Goal: Task Accomplishment & Management: Manage account settings

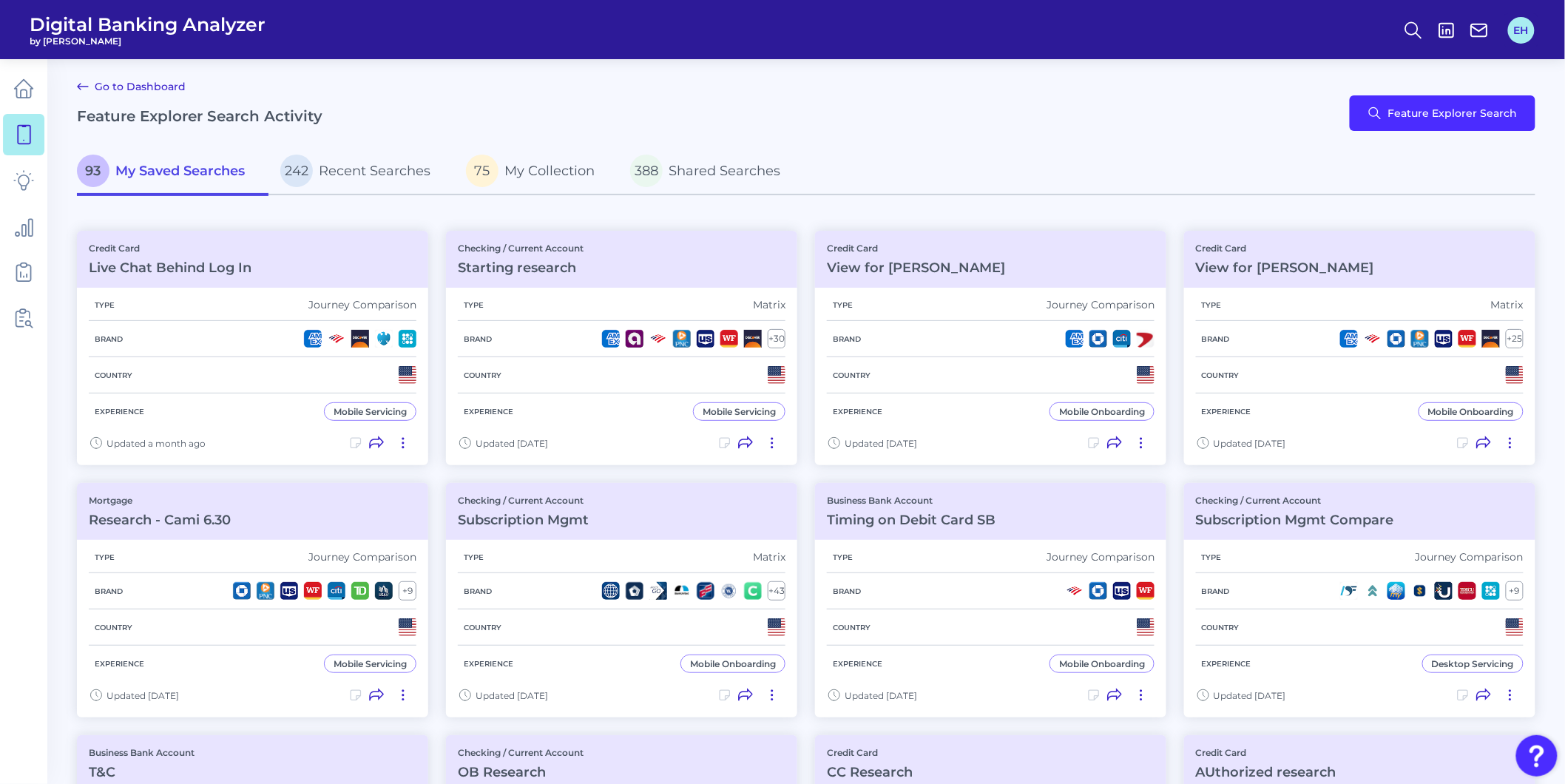
click at [1524, 34] on button "EH" at bounding box center [1522, 30] width 26 height 26
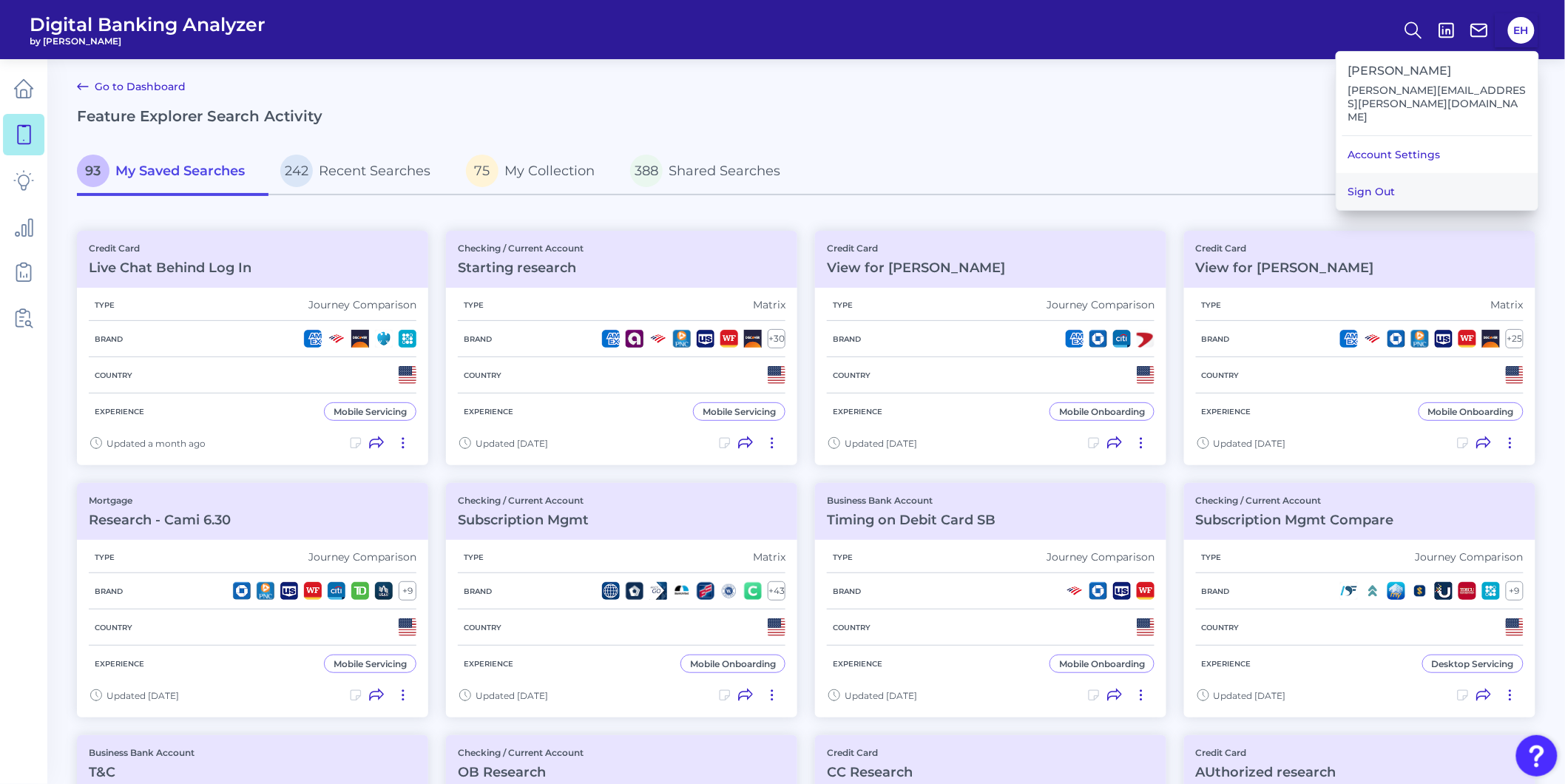
click at [1471, 173] on button "Sign Out" at bounding box center [1437, 192] width 202 height 37
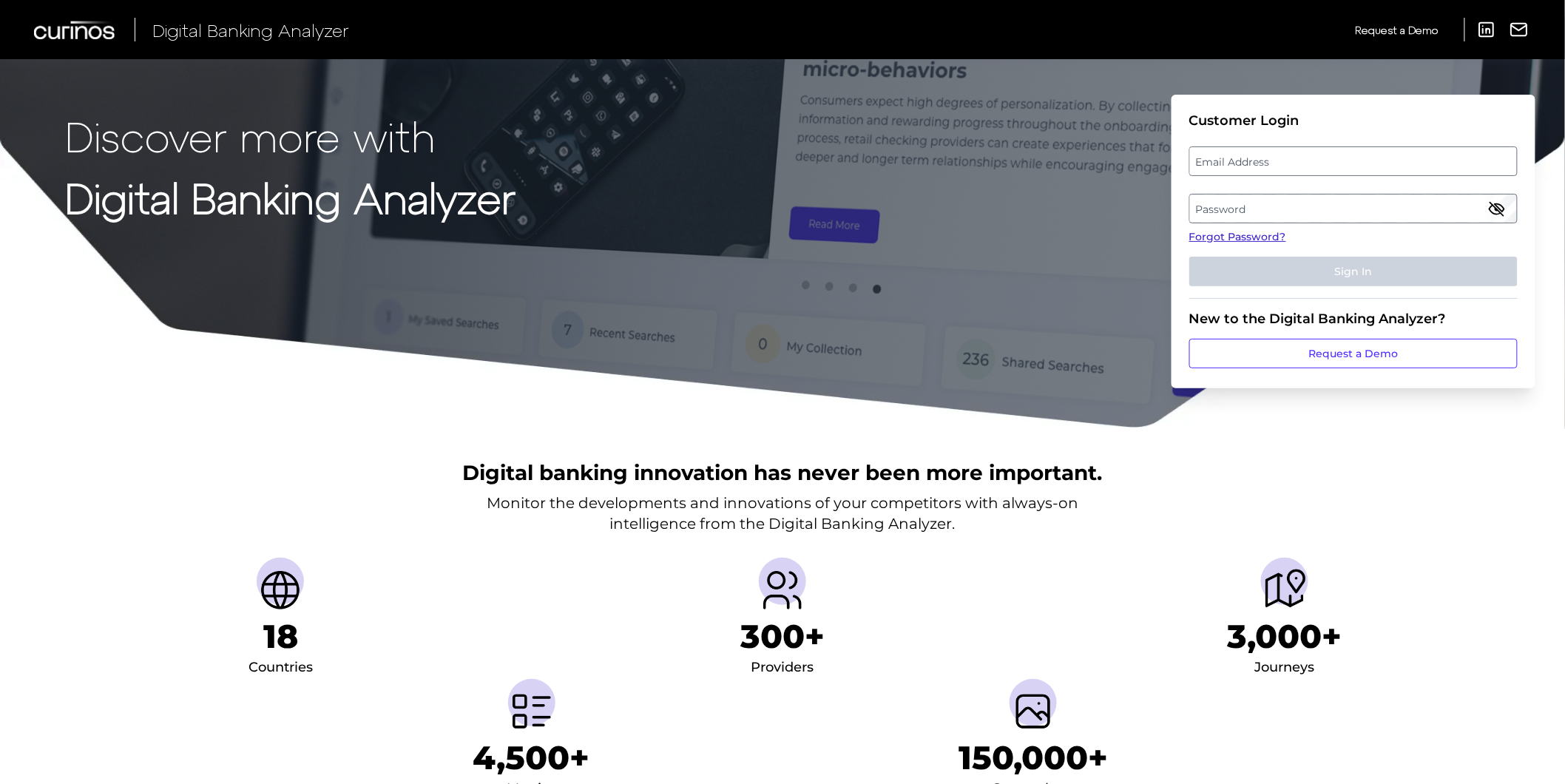
click at [1237, 237] on link "Forgot Password?" at bounding box center [1354, 237] width 328 height 15
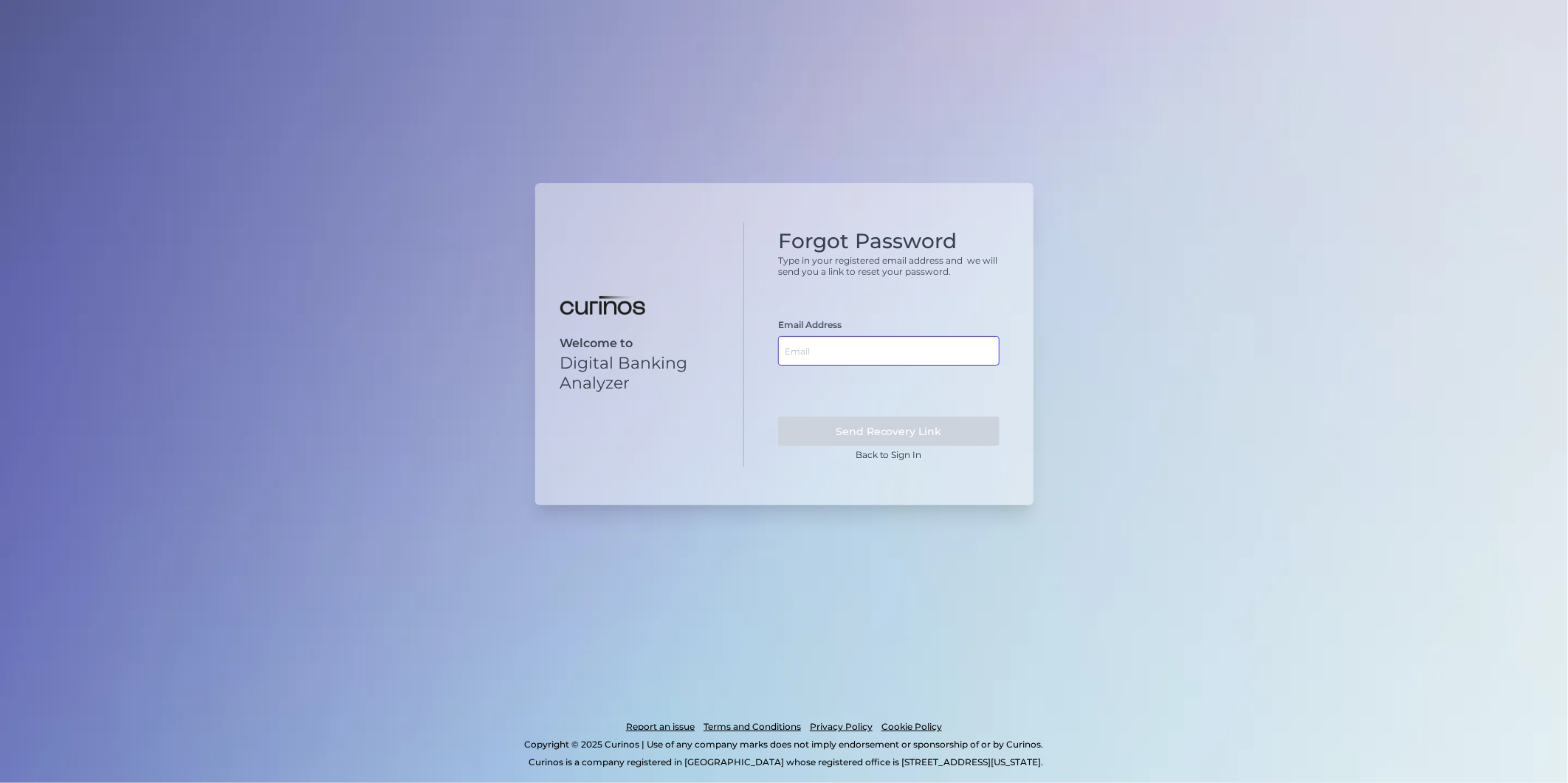
click at [803, 359] on input "text" at bounding box center [889, 351] width 222 height 29
paste input "[EMAIL_ADDRESS][DOMAIN_NAME]"
type input "[EMAIL_ADDRESS][DOMAIN_NAME]"
click at [888, 430] on button "Send Recovery Link" at bounding box center [889, 431] width 222 height 29
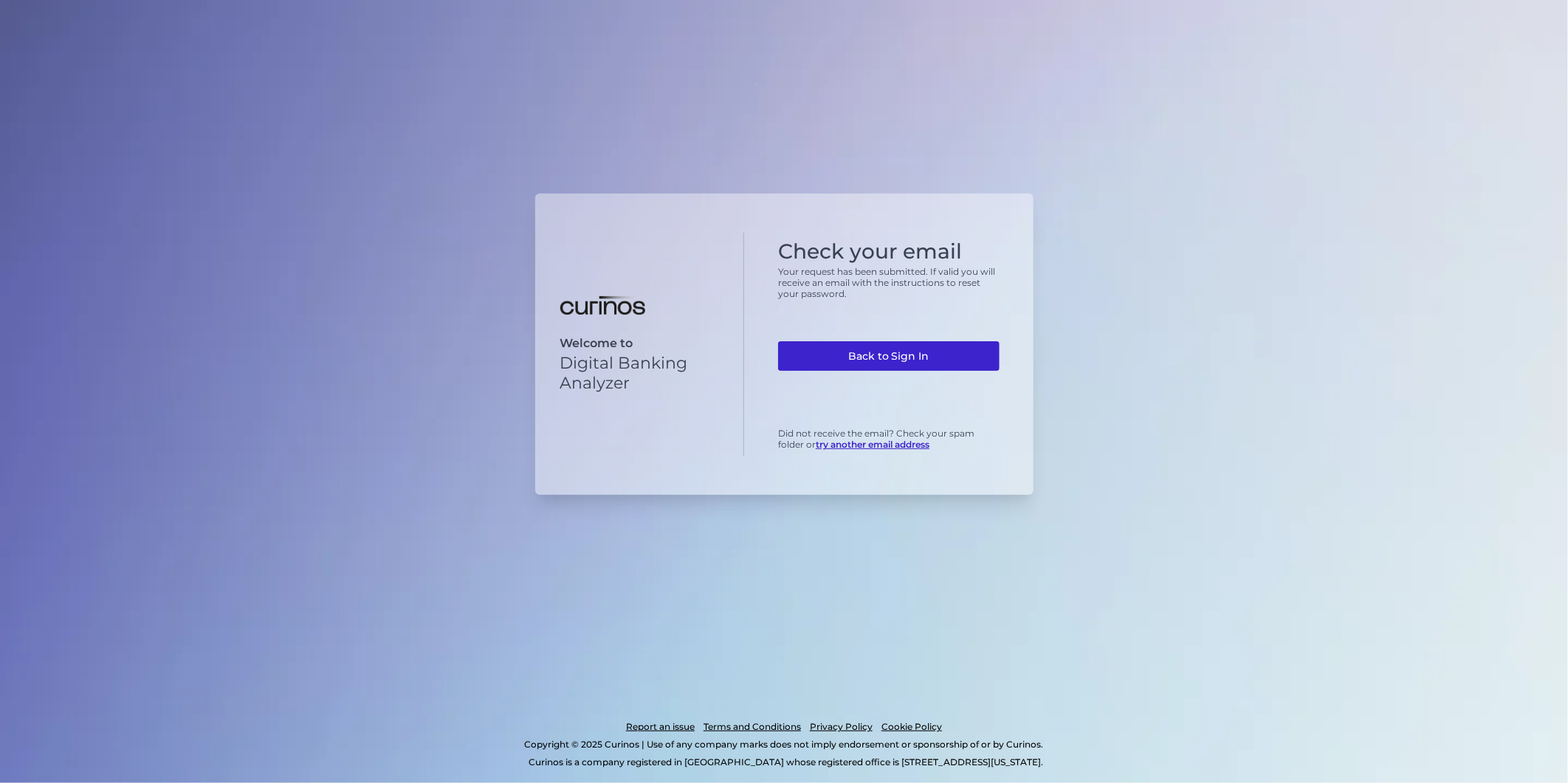
click at [917, 357] on link "Back to Sign In" at bounding box center [889, 356] width 222 height 29
